Goal: Transaction & Acquisition: Purchase product/service

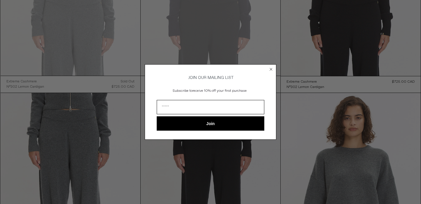
click at [270, 68] on icon "Close dialog" at bounding box center [271, 69] width 2 height 2
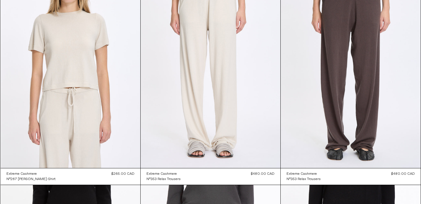
scroll to position [2121, 0]
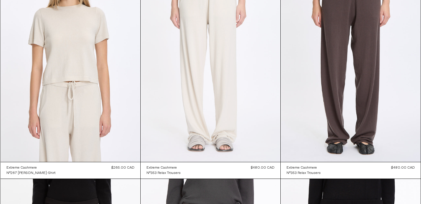
click at [227, 90] on at bounding box center [211, 56] width 140 height 209
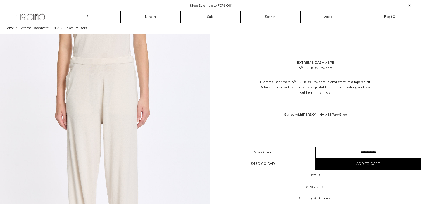
click at [101, 71] on img at bounding box center [105, 165] width 210 height 262
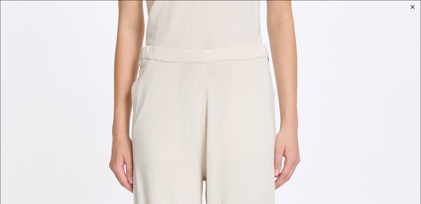
click at [412, 5] on div at bounding box center [412, 7] width 8 height 8
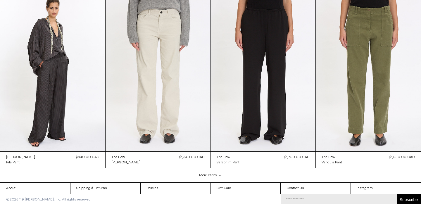
scroll to position [841, 0]
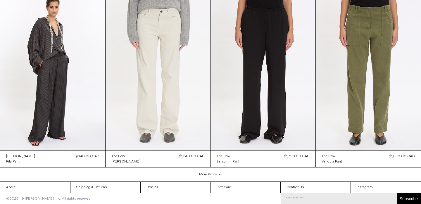
click at [159, 66] on at bounding box center [157, 71] width 105 height 157
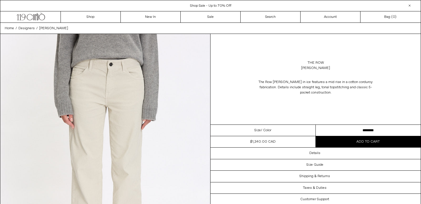
click at [278, 129] on div "Size / Color" at bounding box center [262, 130] width 105 height 11
click at [338, 132] on select "**********" at bounding box center [367, 130] width 105 height 11
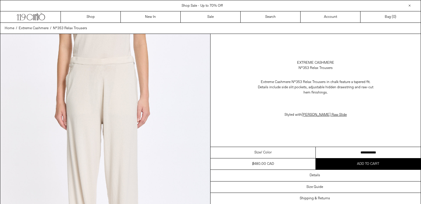
scroll to position [841, 0]
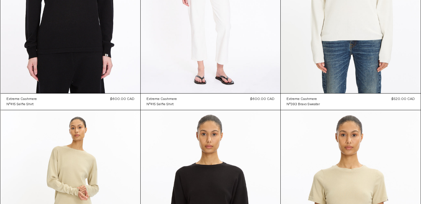
scroll to position [2658, 0]
